Goal: Information Seeking & Learning: Find specific fact

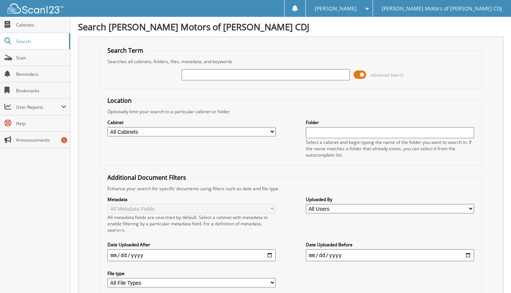
click at [197, 75] on input "text" at bounding box center [266, 74] width 168 height 11
type input "828398"
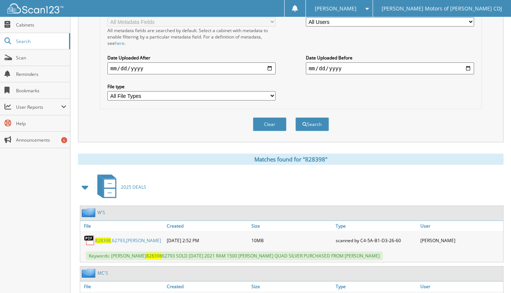
click at [113, 242] on link "828398 ,62793,[PERSON_NAME]" at bounding box center [128, 240] width 66 height 6
